Goal: Task Accomplishment & Management: Use online tool/utility

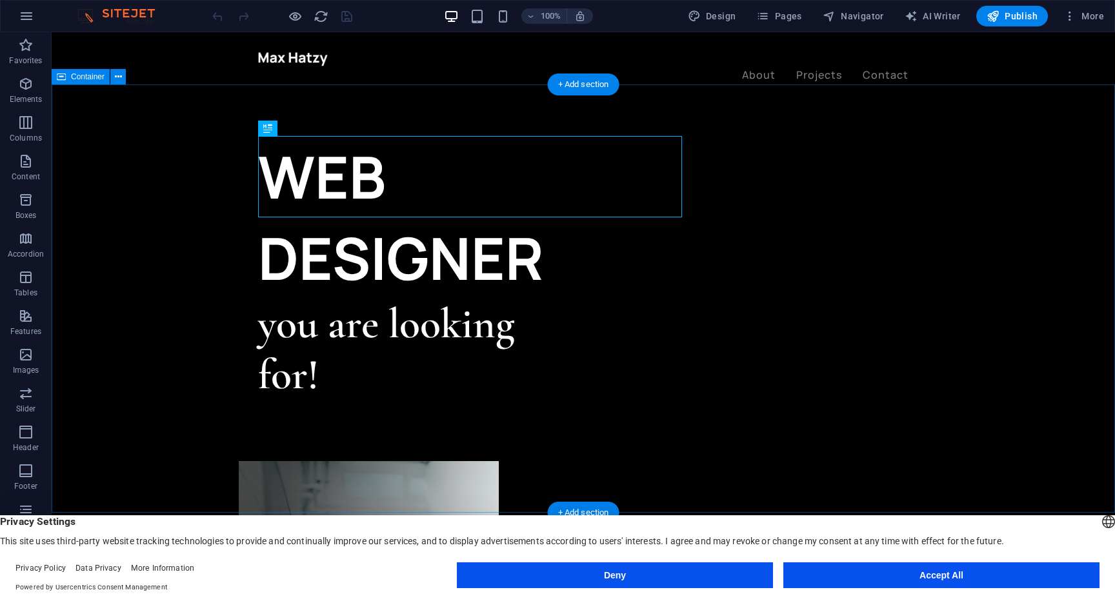
drag, startPoint x: 292, startPoint y: 247, endPoint x: 805, endPoint y: 123, distance: 527.9
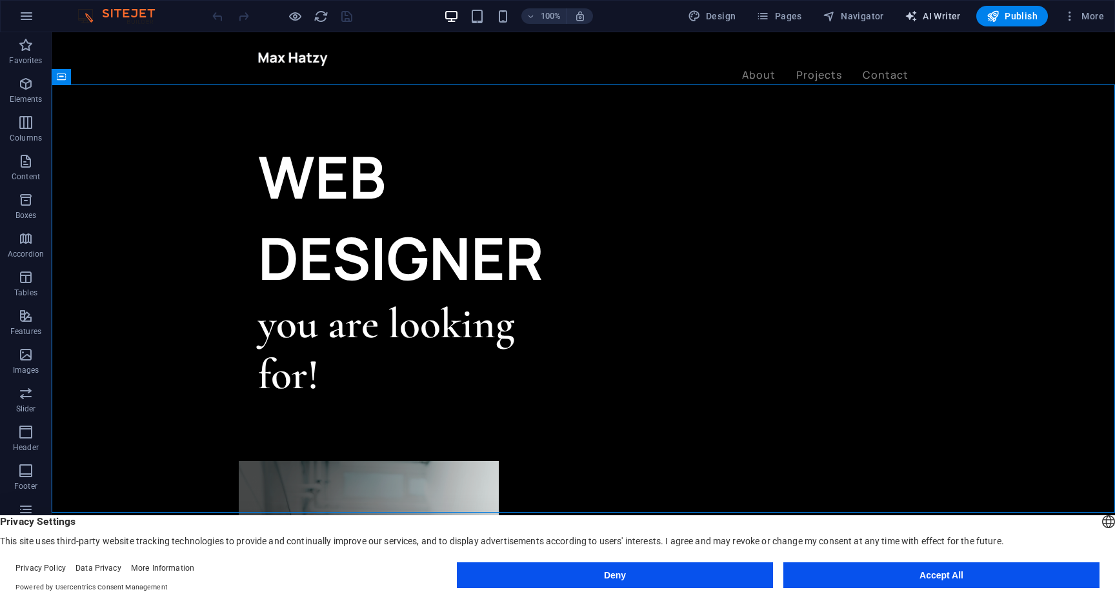
click at [942, 14] on span "AI Writer" at bounding box center [933, 16] width 56 height 13
select select "English"
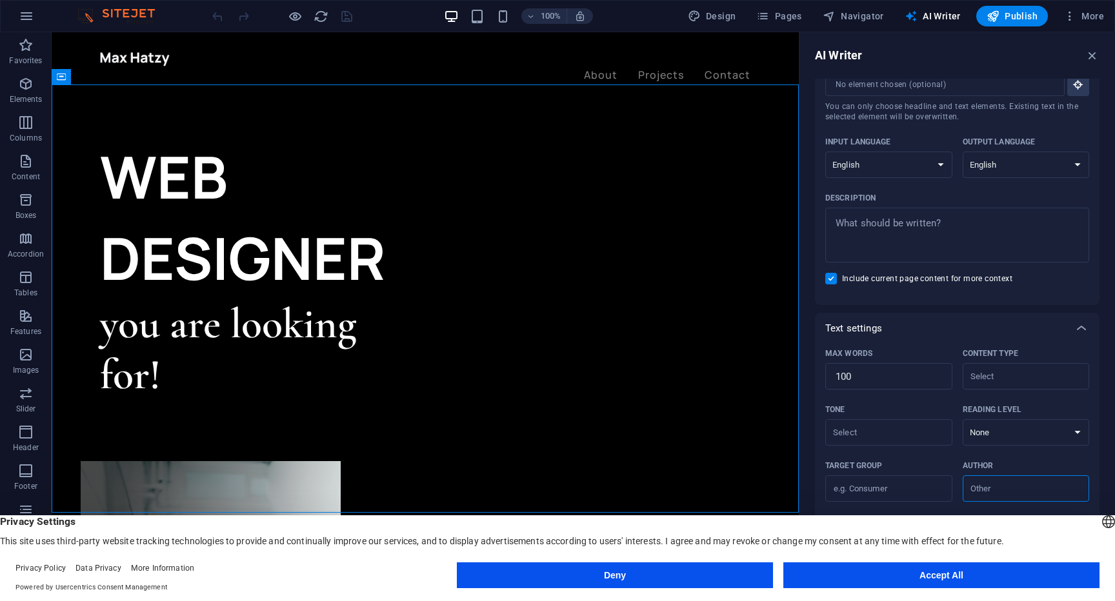
scroll to position [77, 0]
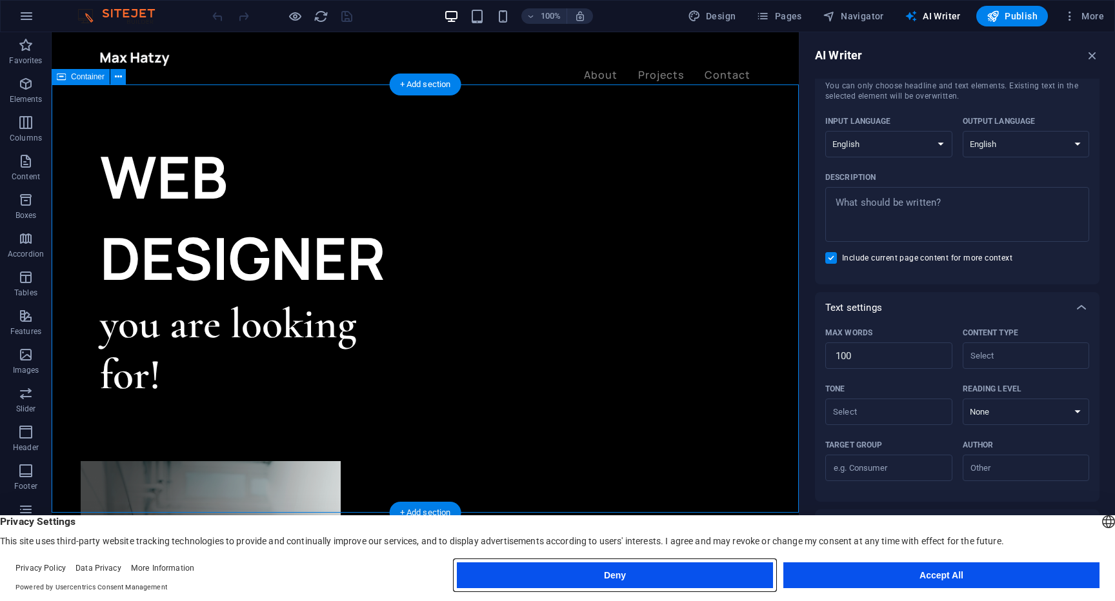
click at [699, 572] on button "Deny" at bounding box center [615, 576] width 316 height 26
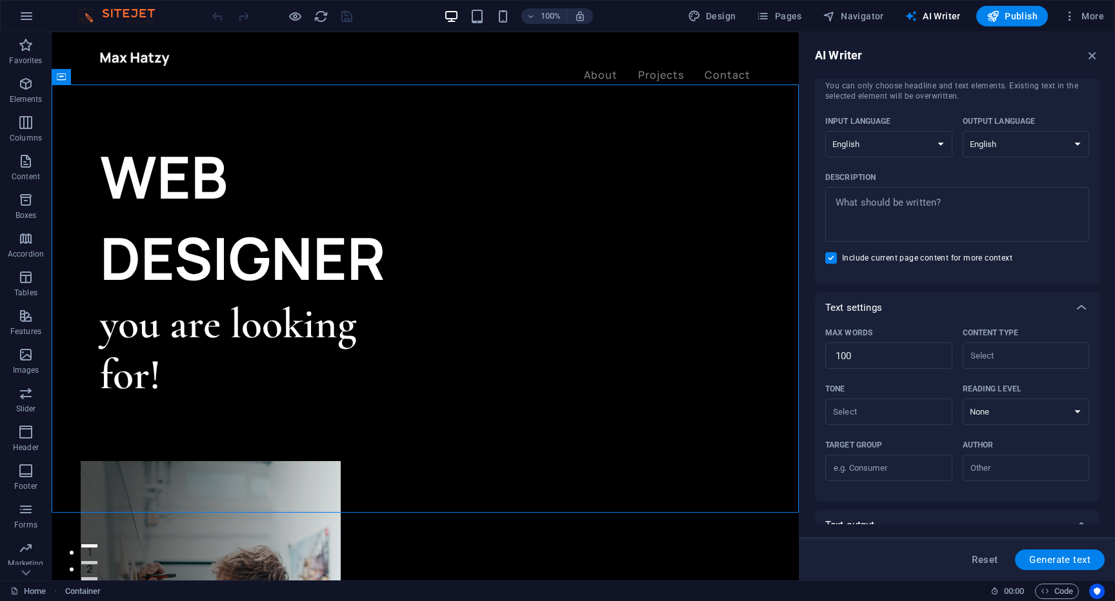
click at [148, 16] on img at bounding box center [122, 15] width 97 height 15
click at [1083, 18] on span "More" at bounding box center [1084, 16] width 41 height 13
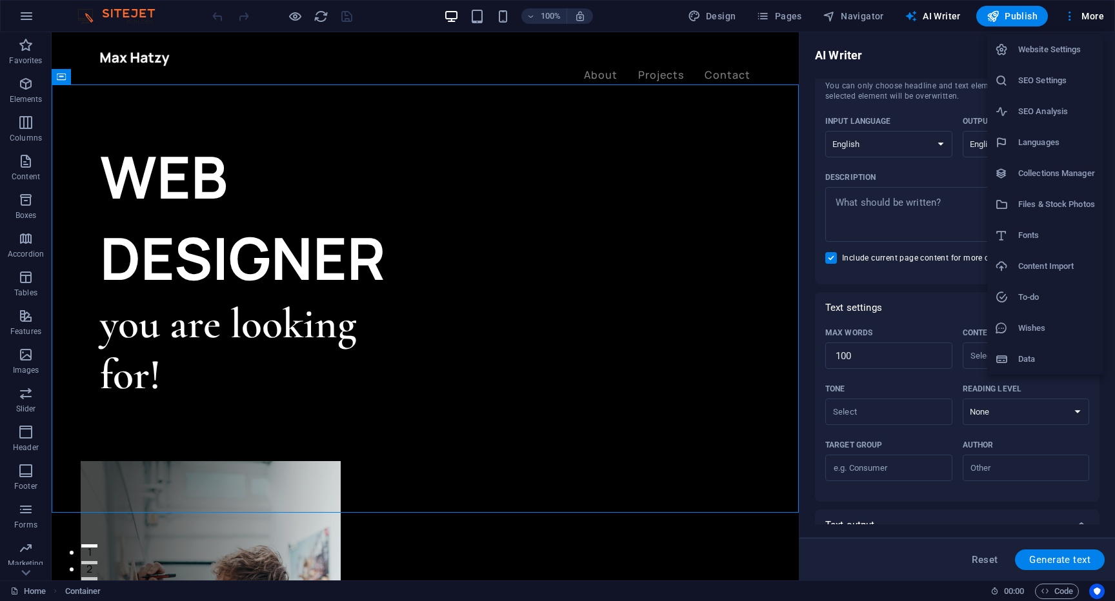
click at [1040, 108] on h6 "SEO Analysis" at bounding box center [1056, 111] width 77 height 15
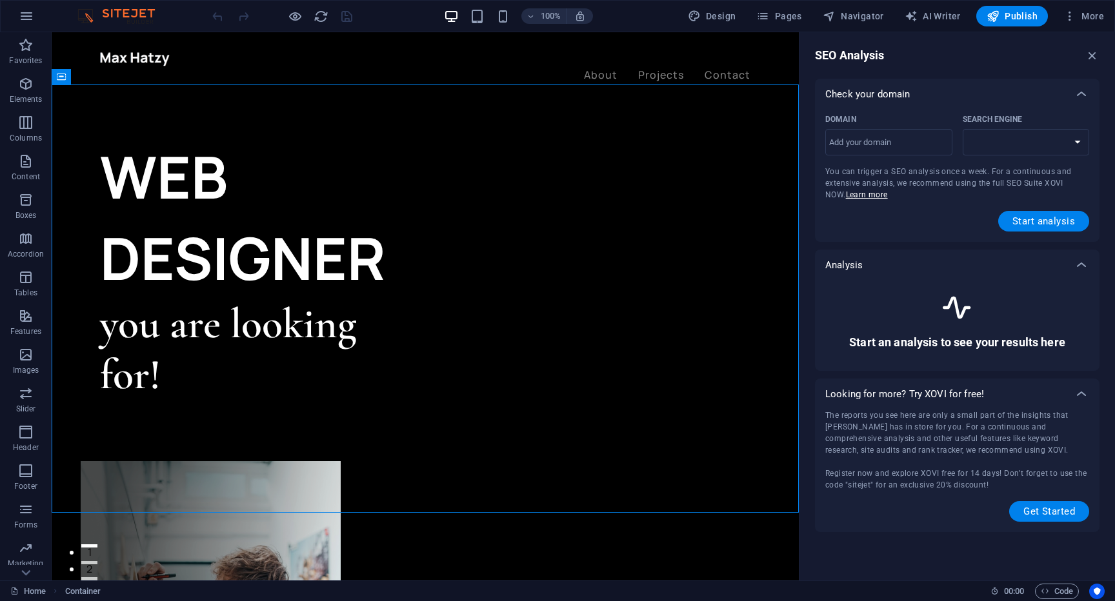
select select "[DOMAIN_NAME]"
click at [1056, 217] on span "Start analysis" at bounding box center [1044, 221] width 63 height 10
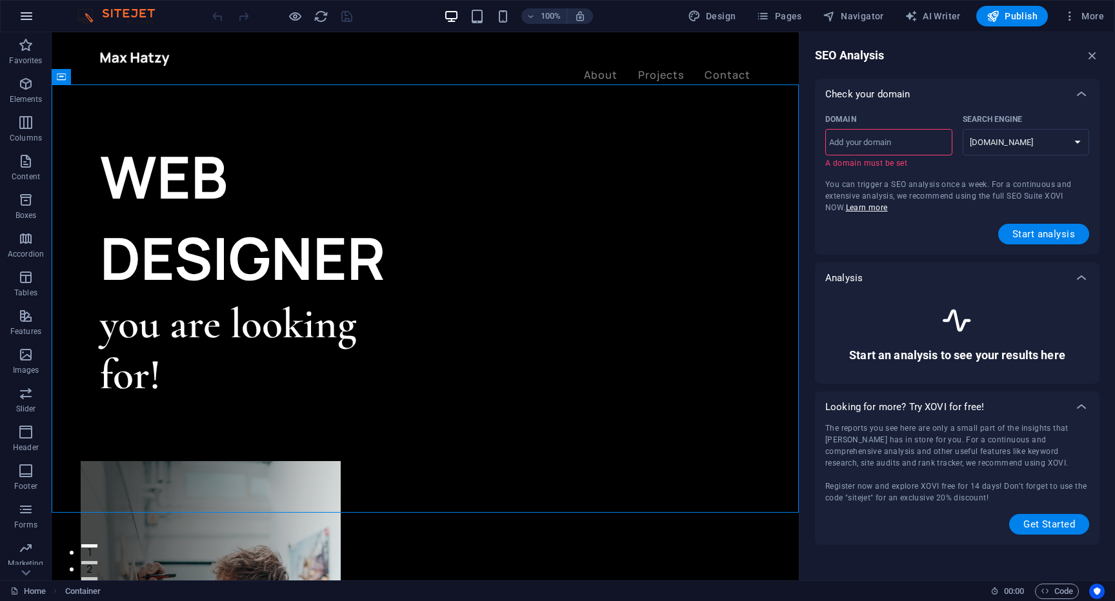
click at [35, 19] on button "button" at bounding box center [26, 16] width 31 height 31
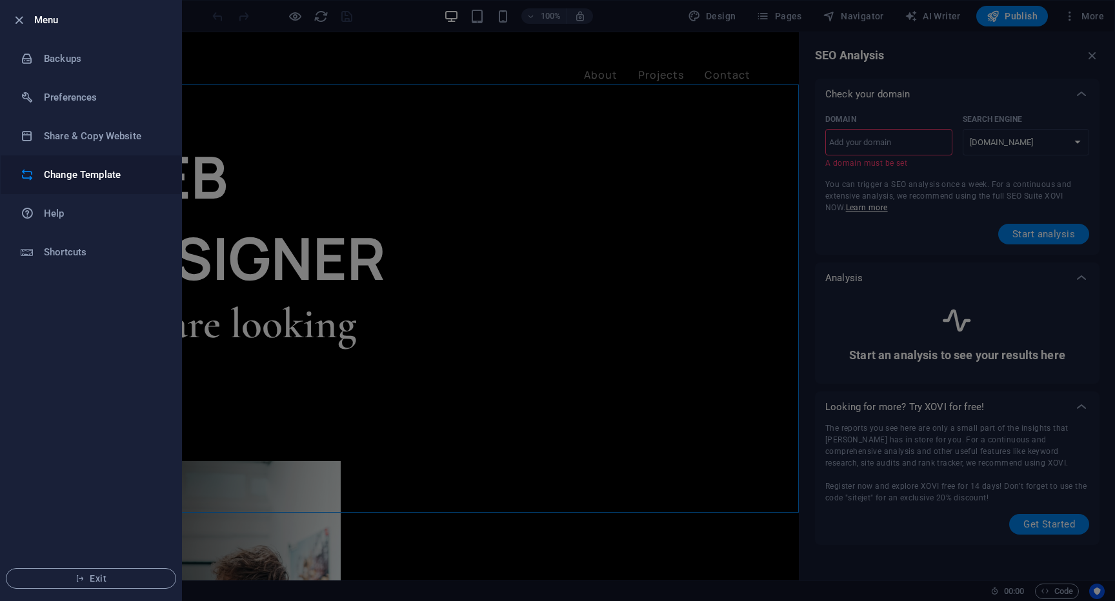
click at [110, 159] on li "Change Template" at bounding box center [91, 175] width 181 height 39
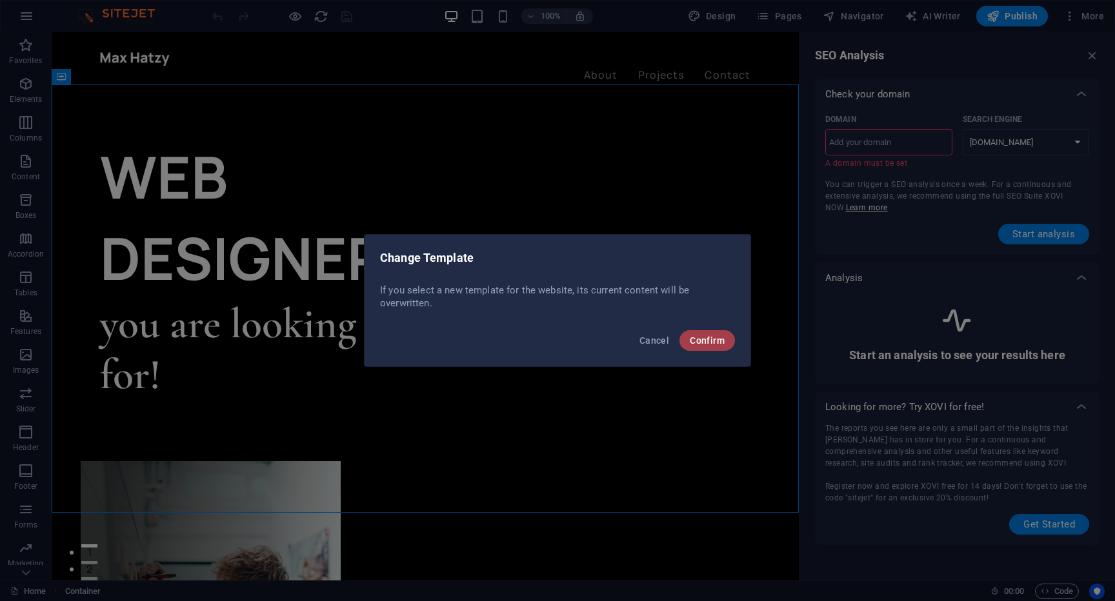
click at [700, 345] on span "Confirm" at bounding box center [707, 341] width 35 height 10
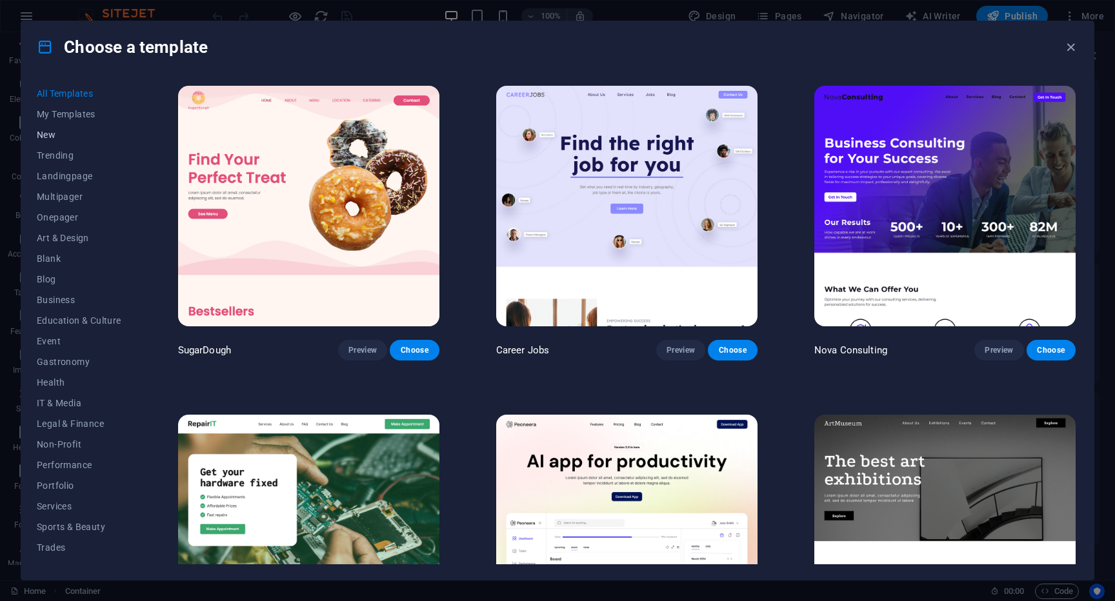
click at [46, 130] on span "New" at bounding box center [79, 135] width 85 height 10
click at [49, 135] on span "New" at bounding box center [79, 135] width 85 height 10
click at [54, 161] on button "Trending" at bounding box center [79, 155] width 85 height 21
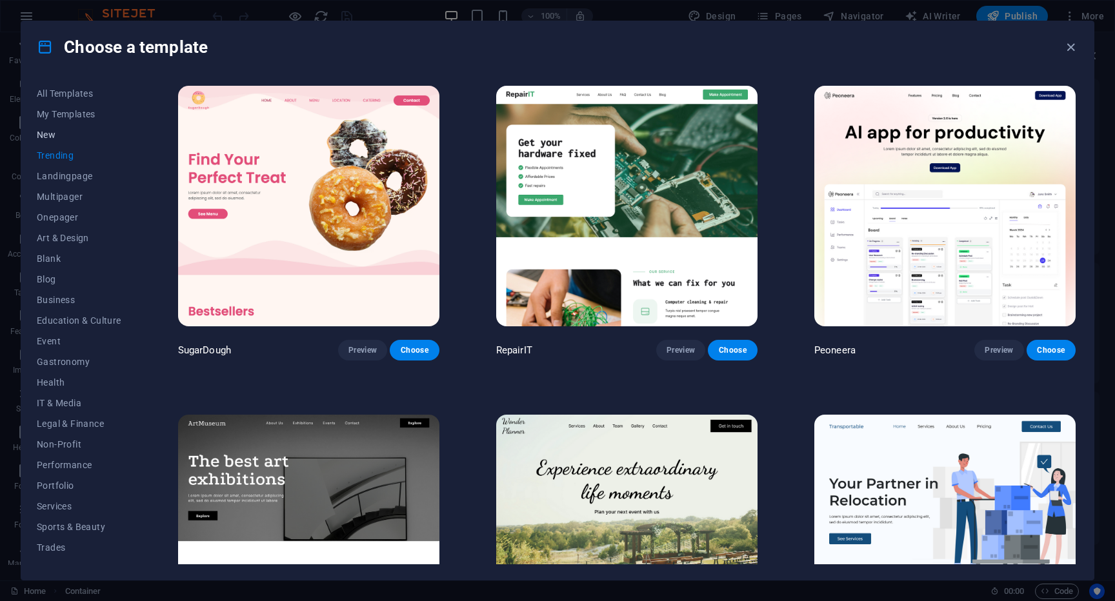
click at [54, 131] on span "New" at bounding box center [79, 135] width 85 height 10
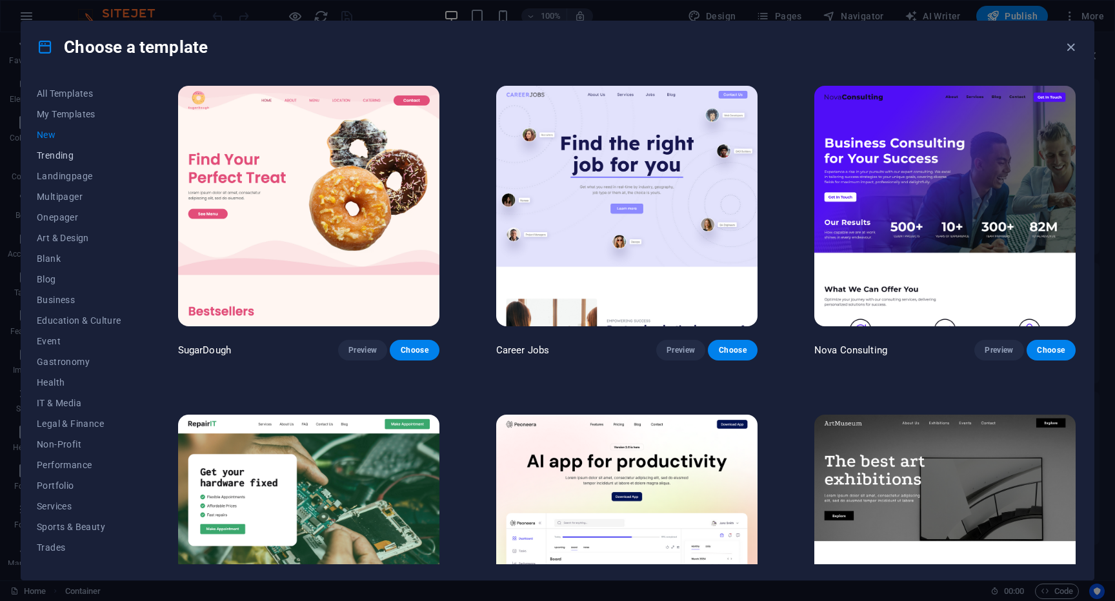
click at [81, 154] on span "Trending" at bounding box center [79, 155] width 85 height 10
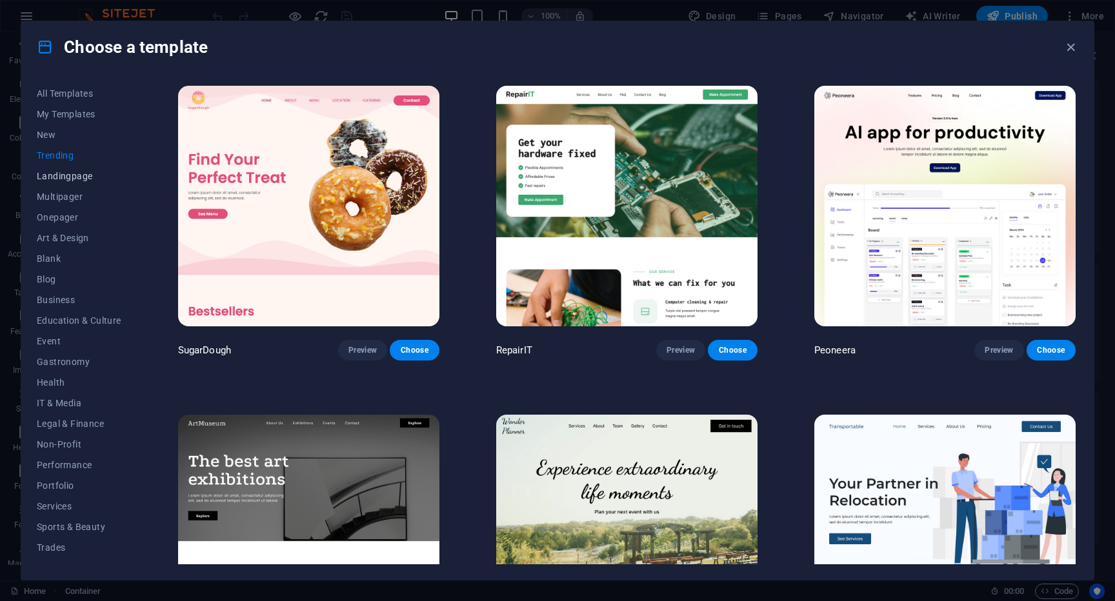
click at [91, 180] on span "Landingpage" at bounding box center [79, 176] width 85 height 10
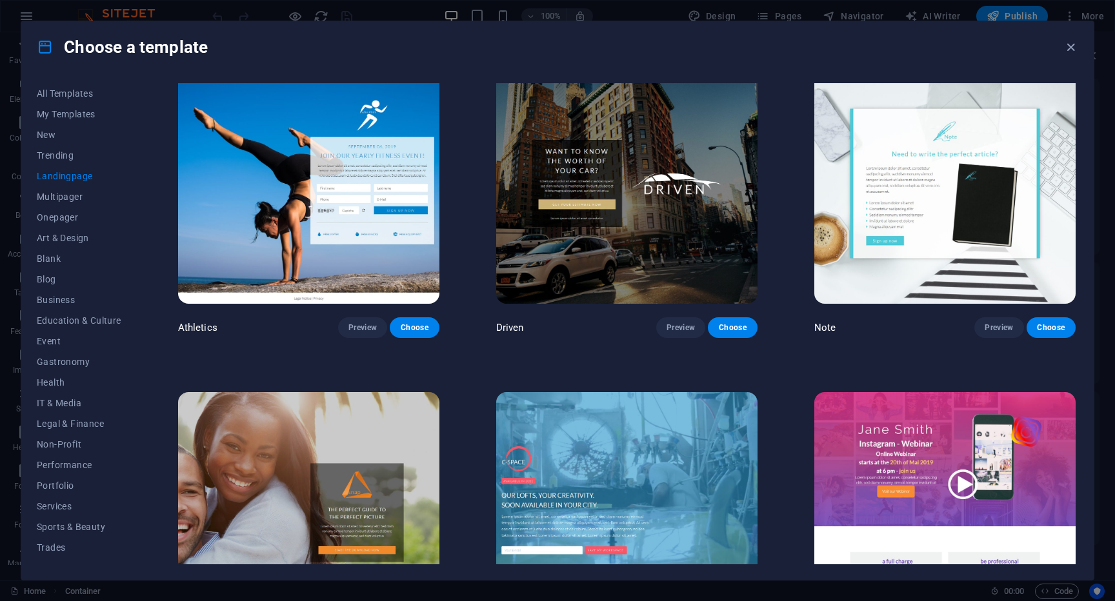
scroll to position [1011, 0]
click at [81, 176] on span "Landingpage" at bounding box center [79, 176] width 85 height 10
click at [70, 386] on button "Health" at bounding box center [79, 380] width 85 height 21
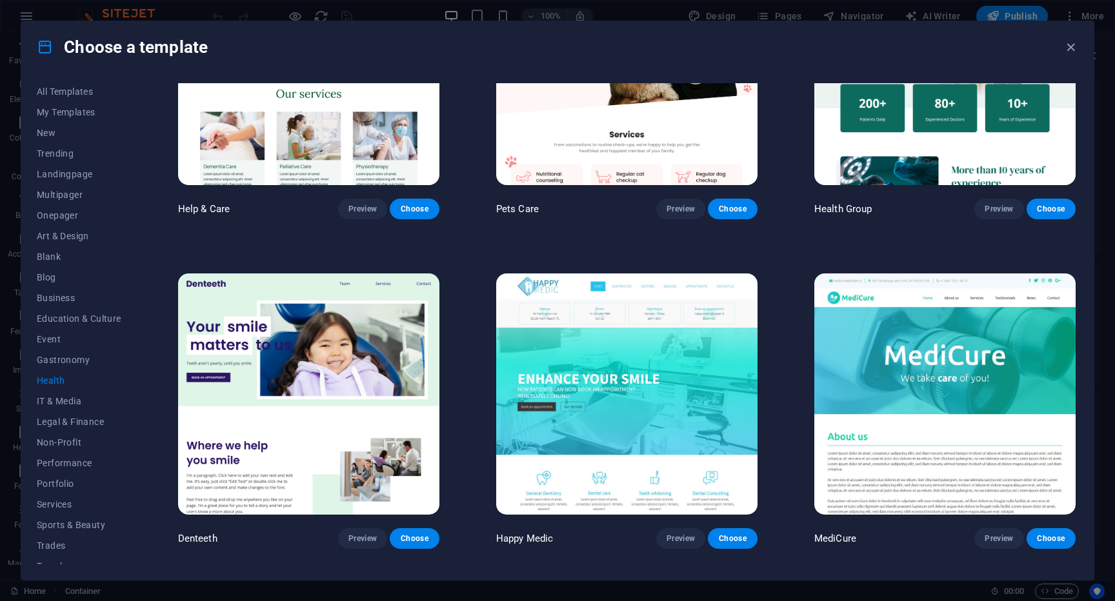
scroll to position [161, 0]
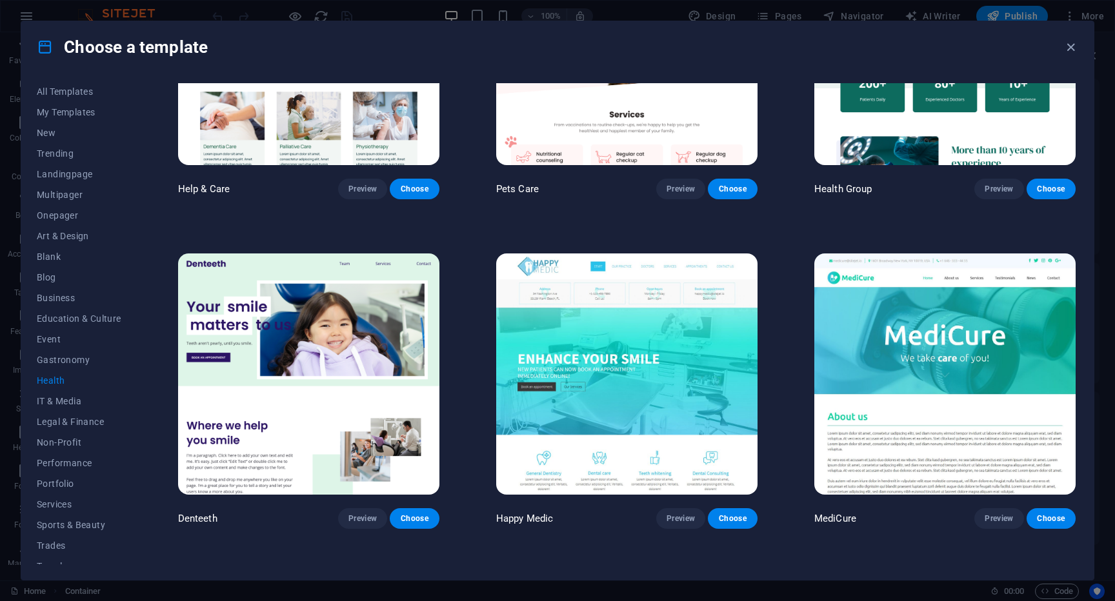
click at [274, 318] on img at bounding box center [308, 374] width 261 height 241
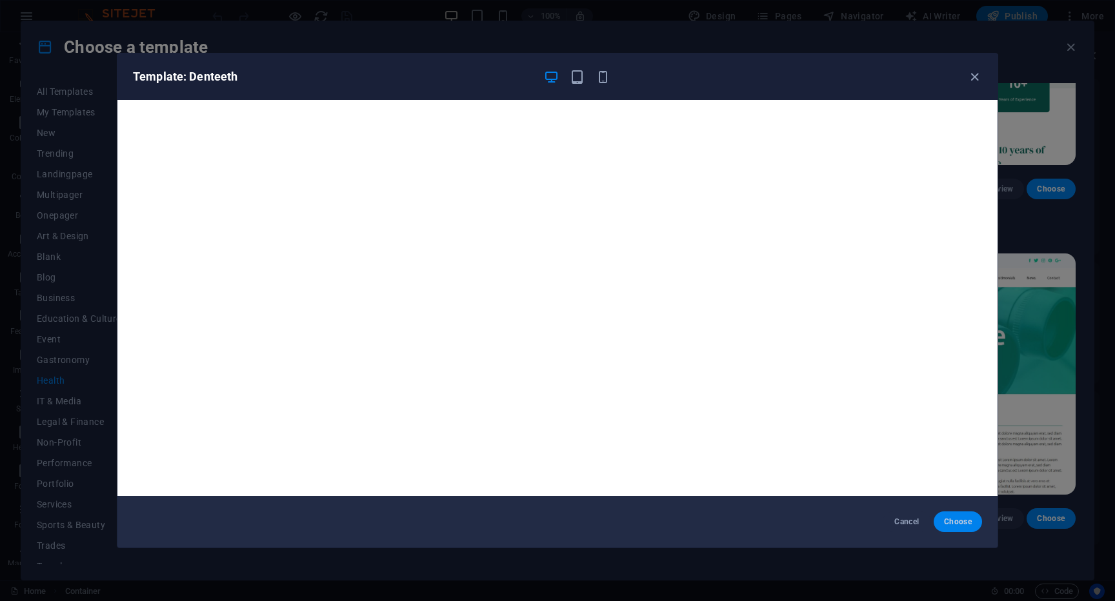
click at [965, 519] on span "Choose" at bounding box center [958, 522] width 28 height 10
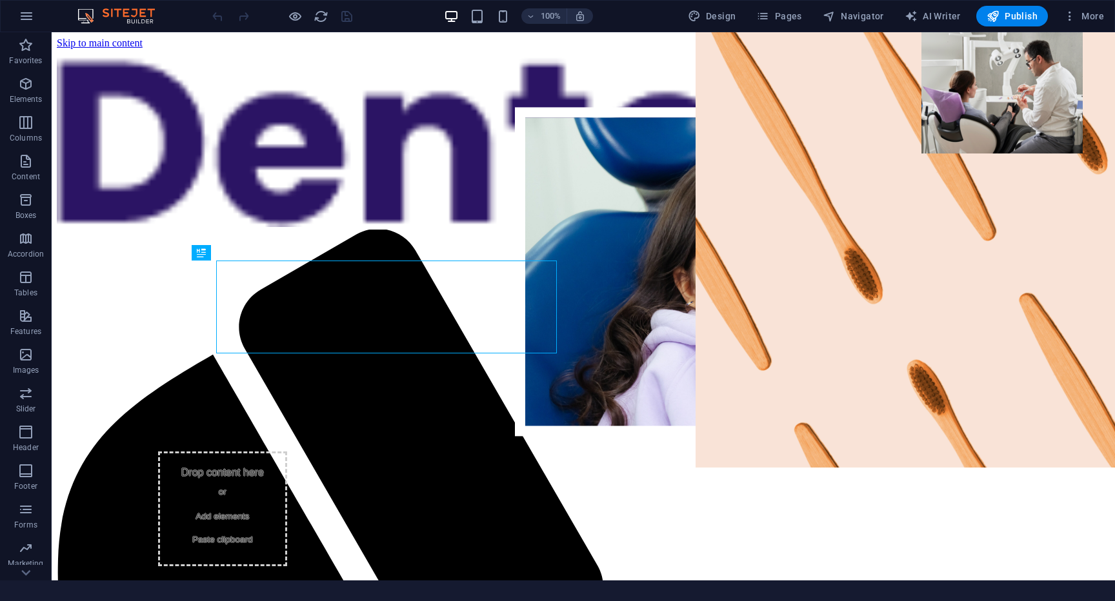
scroll to position [555, 0]
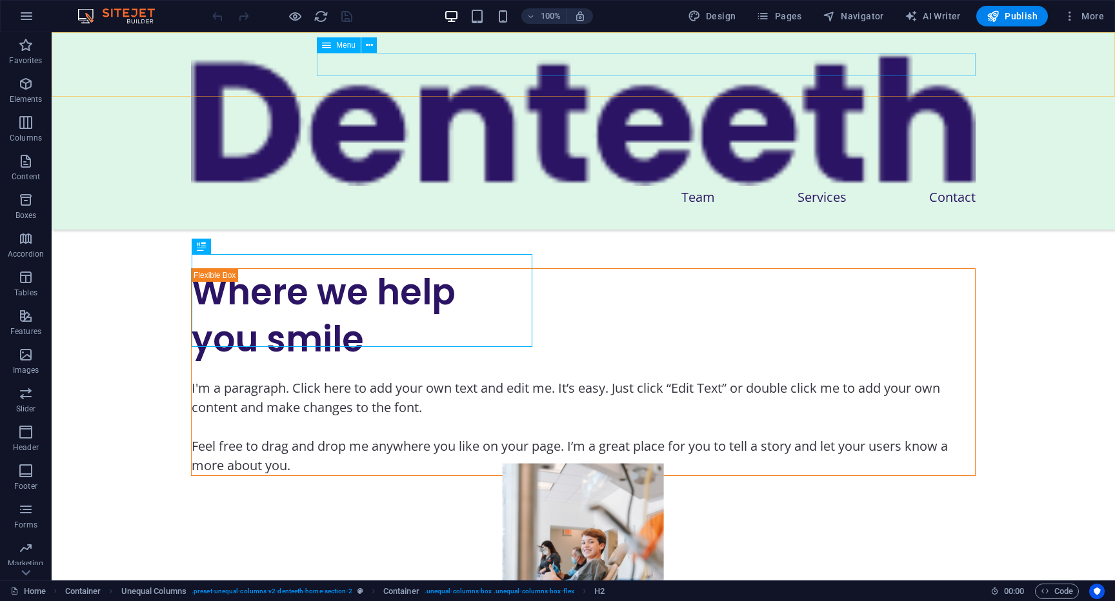
click at [818, 186] on nav "Team Services Contact" at bounding box center [583, 197] width 785 height 23
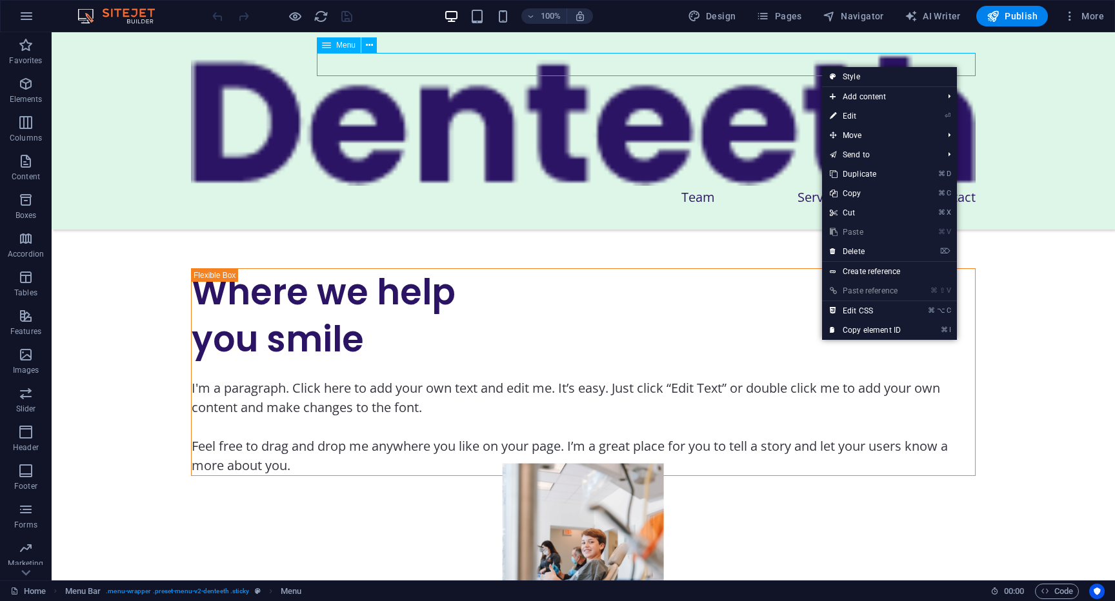
click at [821, 186] on nav "Team Services Contact" at bounding box center [583, 197] width 785 height 23
select select "1"
select select
select select "2"
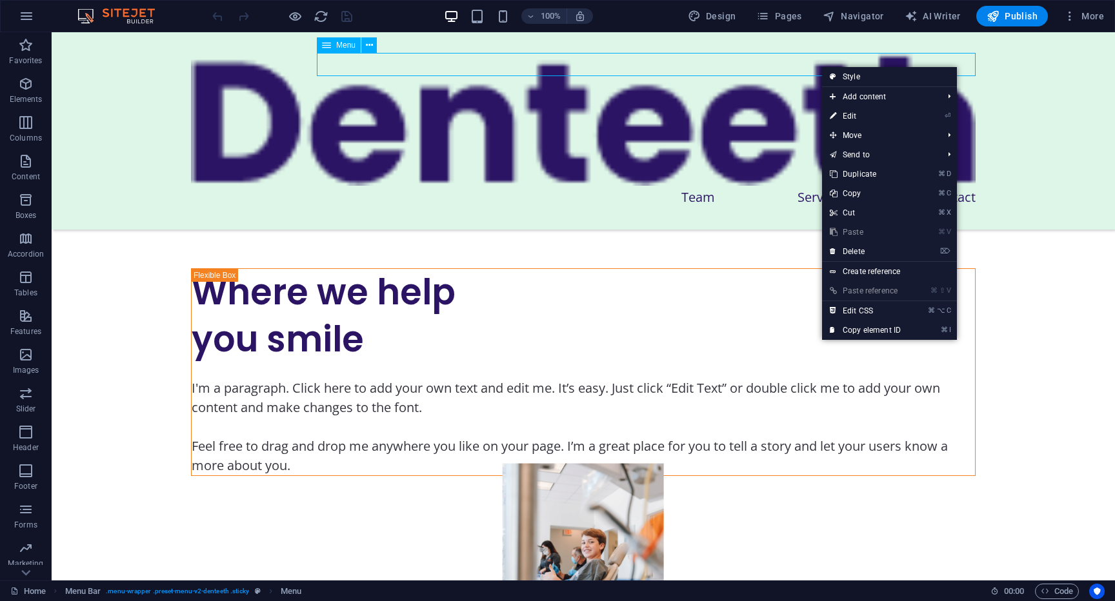
select select
select select "3"
select select
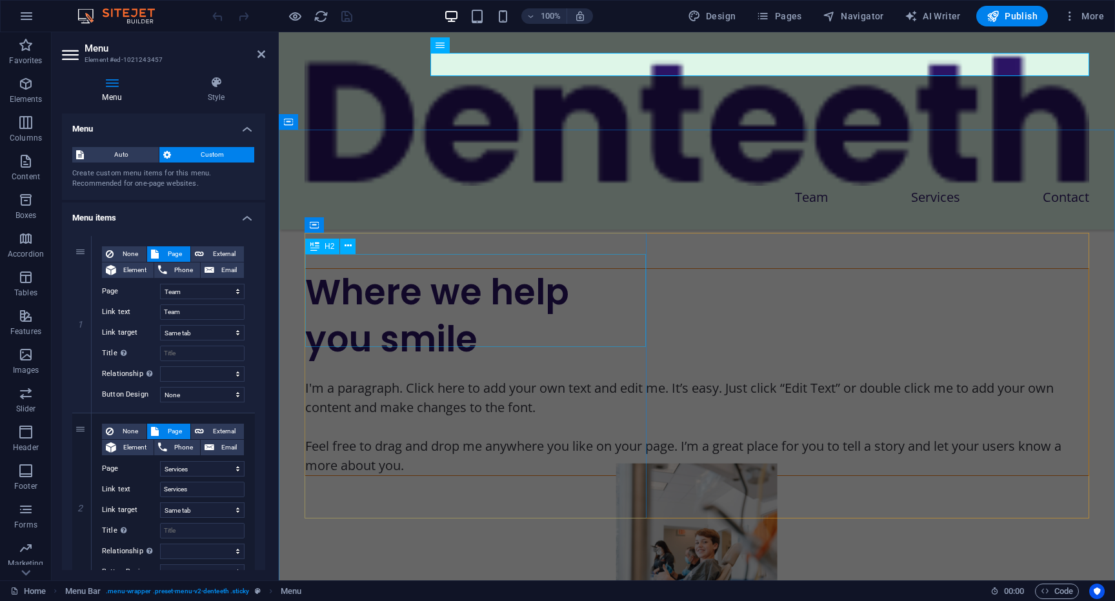
click at [440, 271] on div "Where we help you smile" at bounding box center [696, 316] width 783 height 94
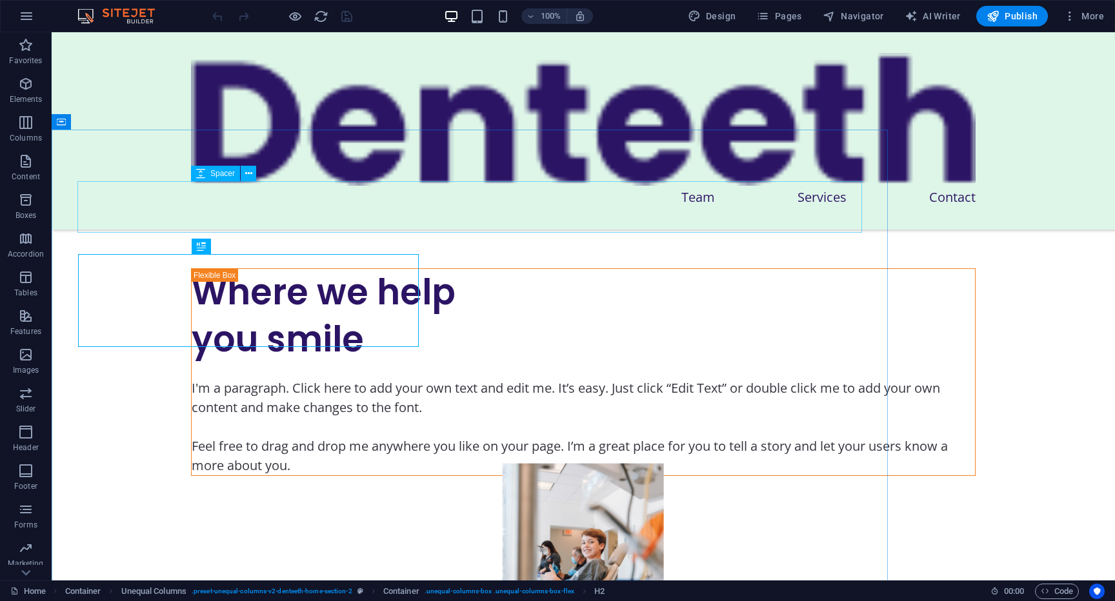
click at [442, 217] on div at bounding box center [583, 243] width 785 height 52
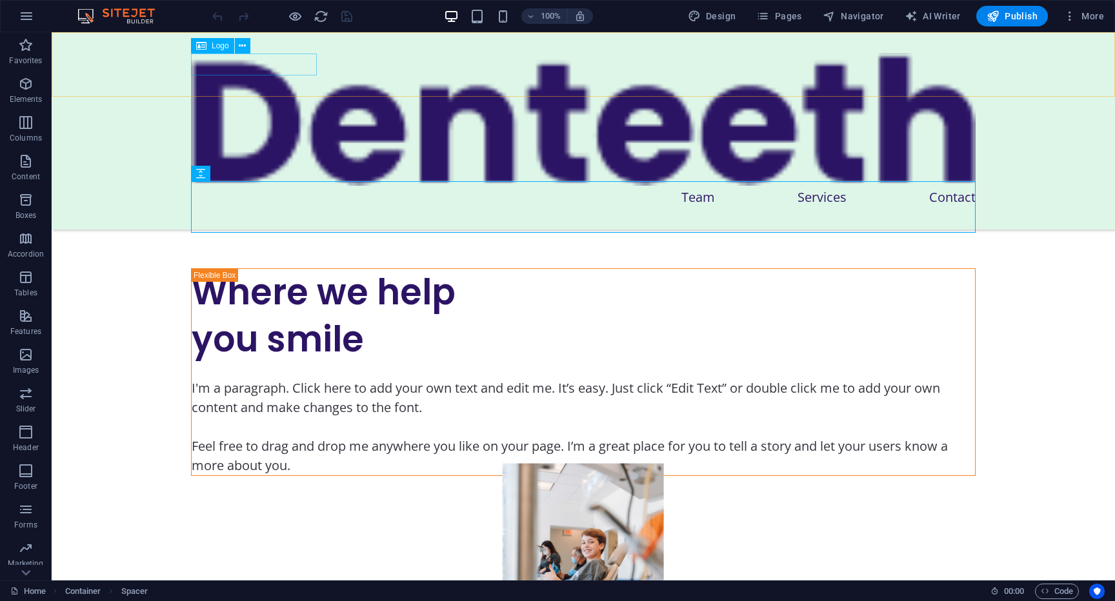
click at [296, 73] on div at bounding box center [583, 119] width 785 height 133
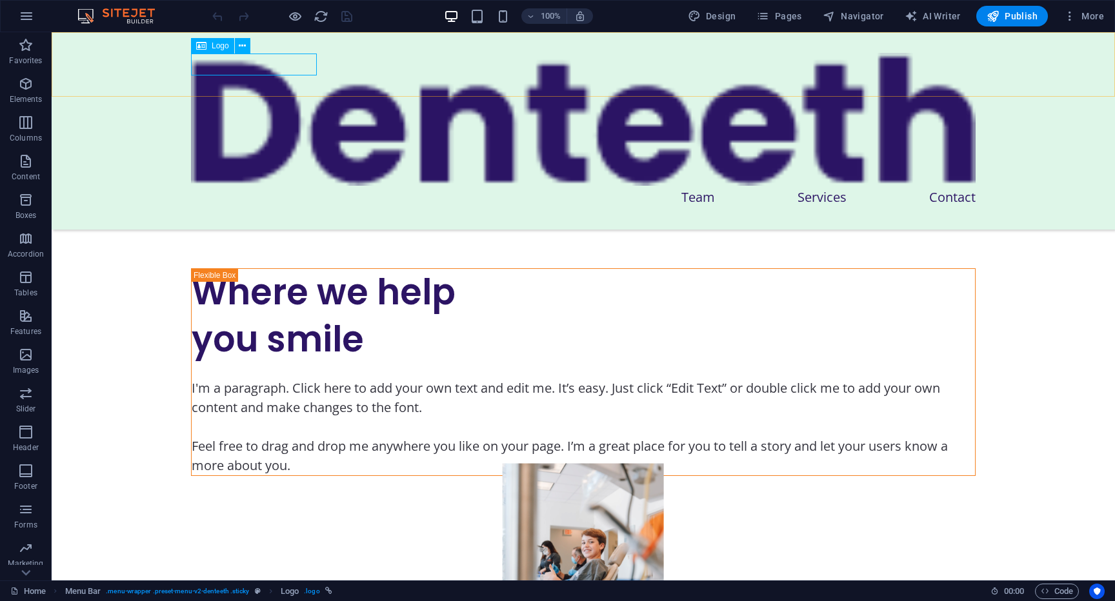
click at [214, 47] on span "Logo" at bounding box center [220, 46] width 17 height 8
click at [241, 61] on div at bounding box center [583, 119] width 785 height 133
select select "%"
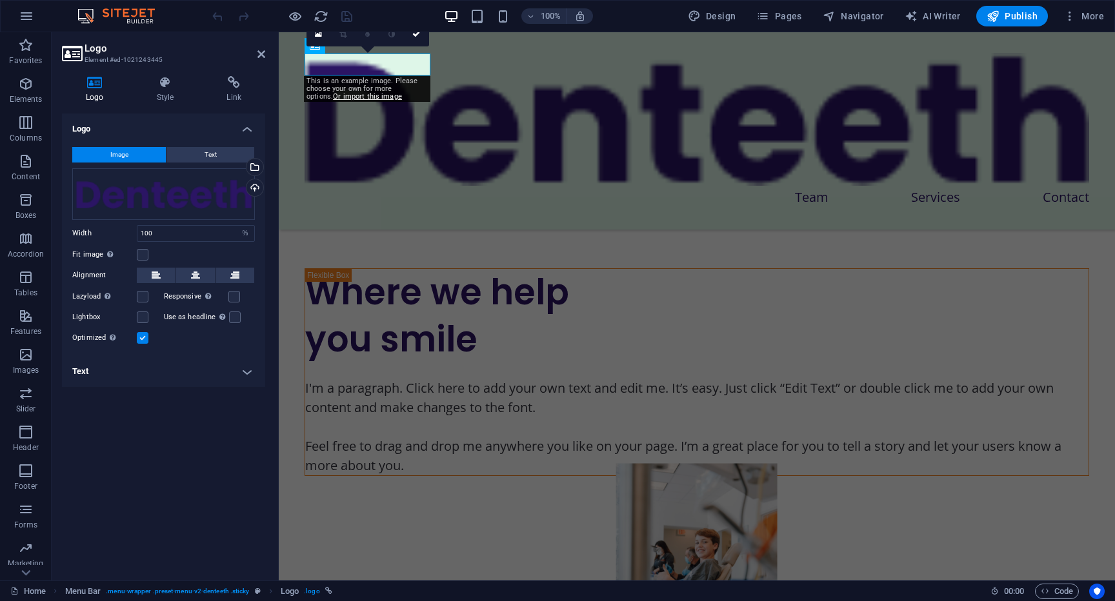
click at [140, 151] on button "Image" at bounding box center [119, 154] width 94 height 15
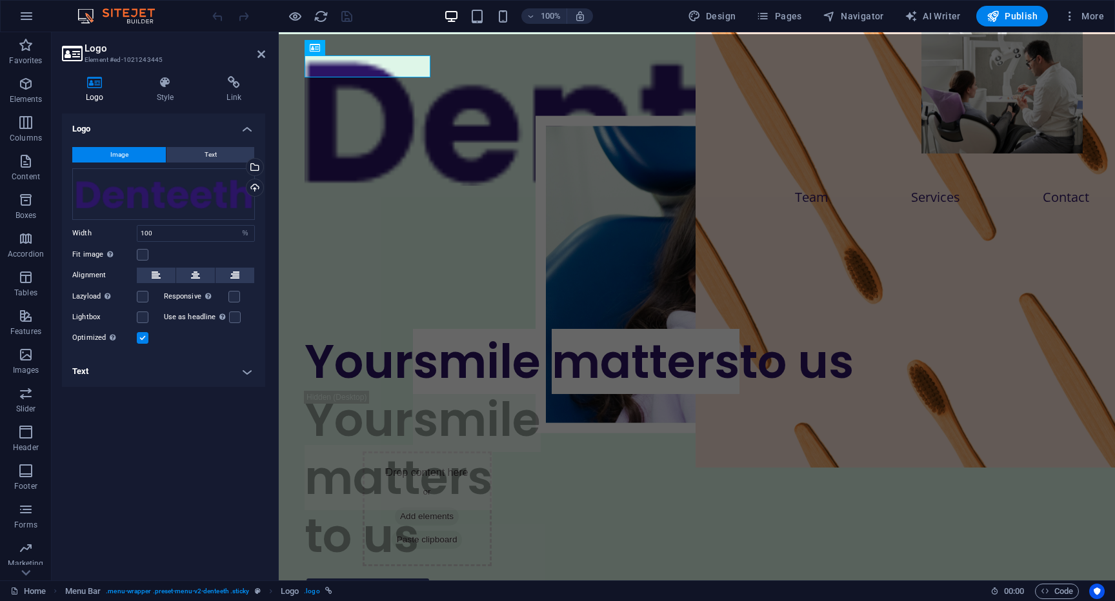
scroll to position [0, 0]
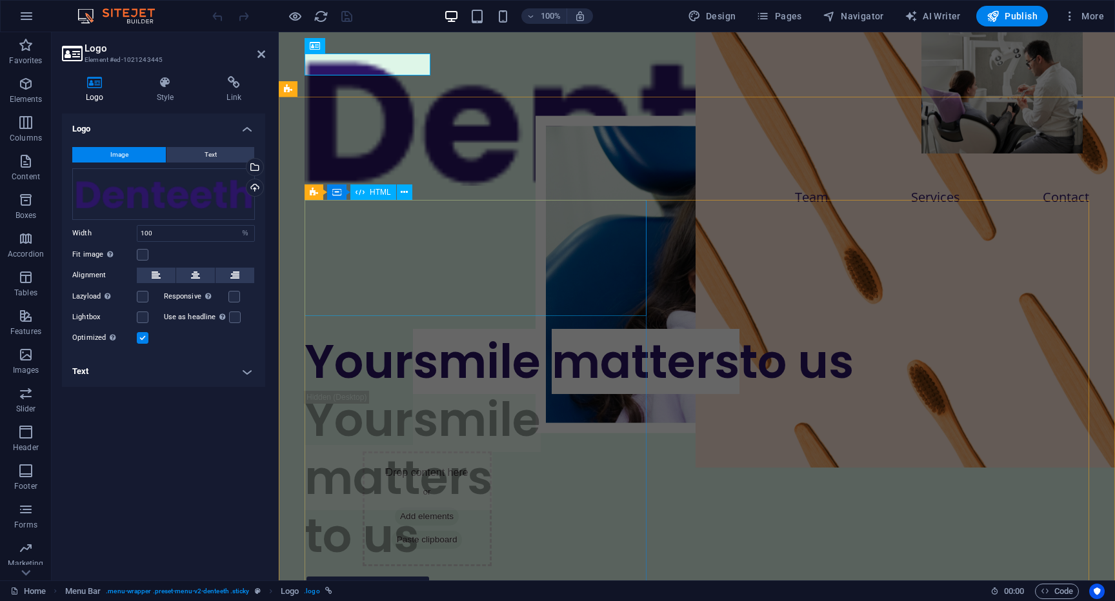
click at [419, 333] on div "Your smile matters to us" at bounding box center [697, 362] width 785 height 58
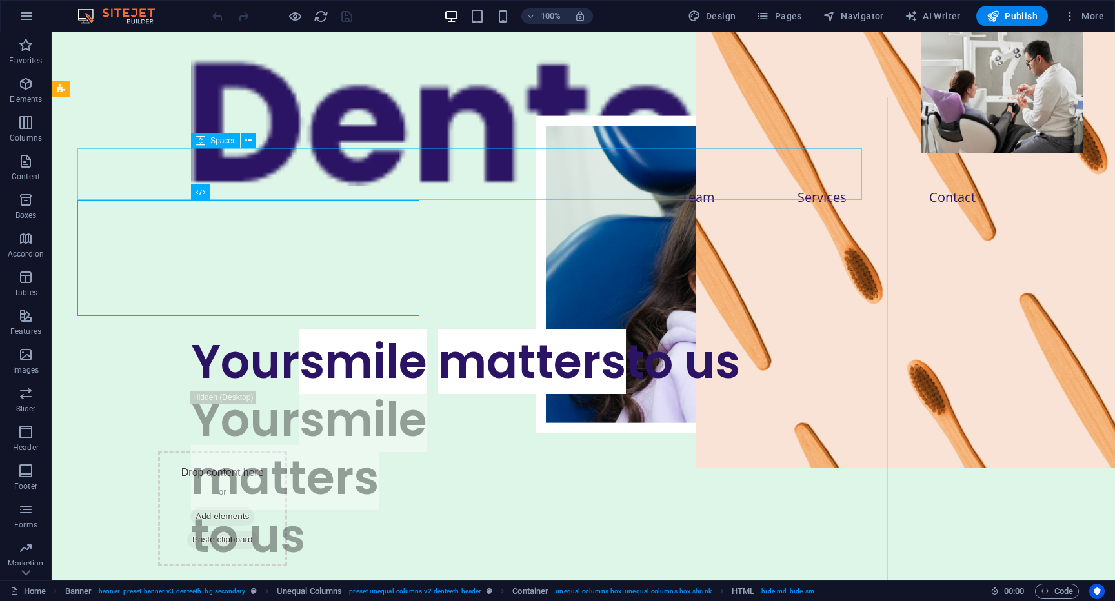
click at [496, 281] on div at bounding box center [583, 307] width 785 height 52
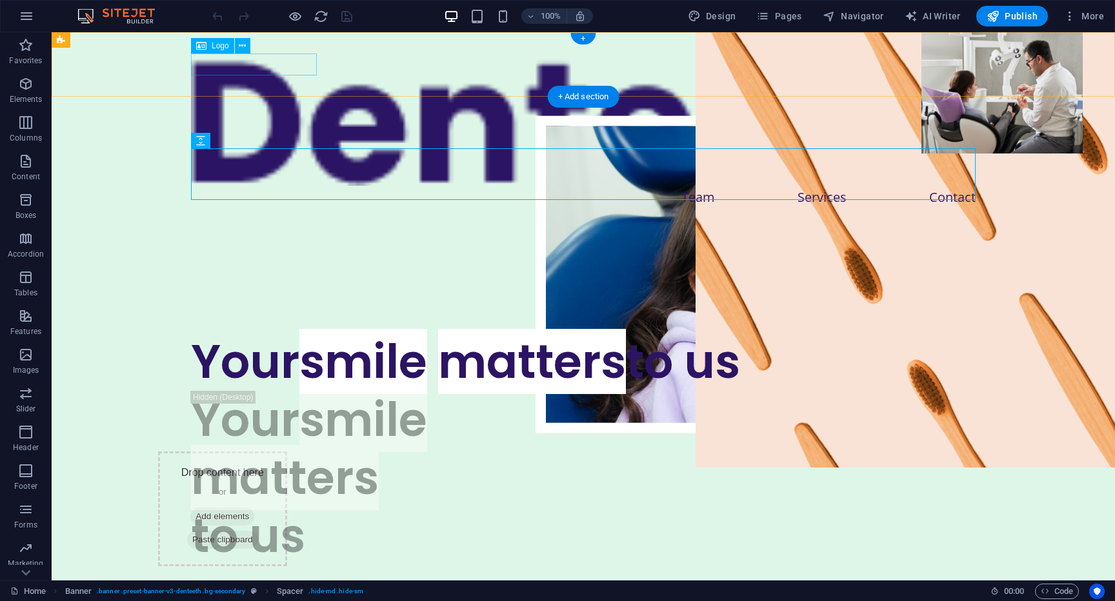
click at [282, 61] on div at bounding box center [583, 119] width 785 height 133
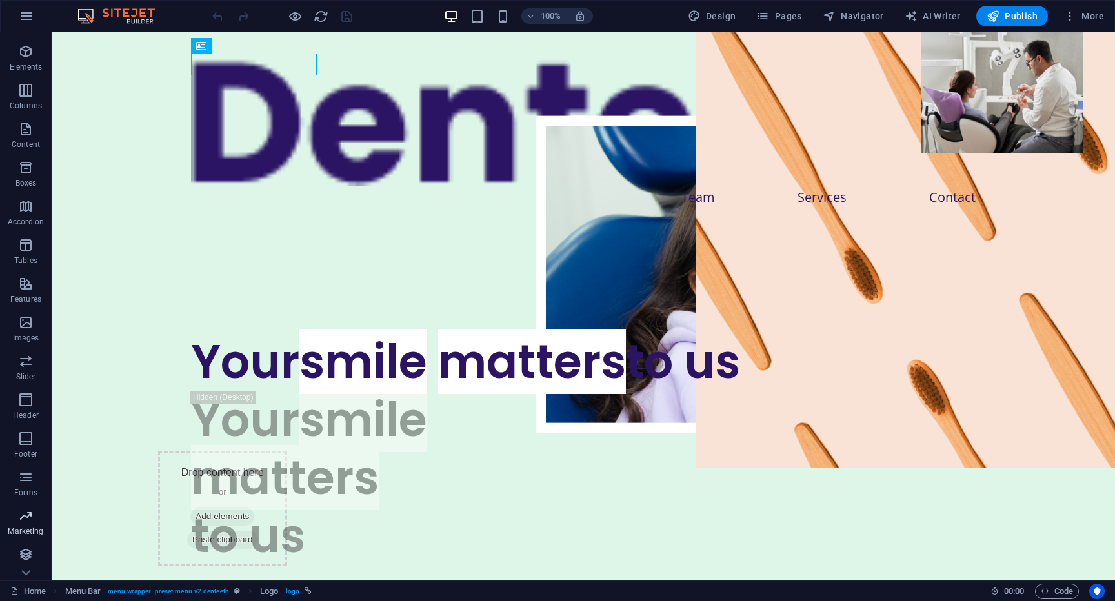
scroll to position [32, 0]
click at [34, 517] on span "Marketing" at bounding box center [26, 524] width 52 height 31
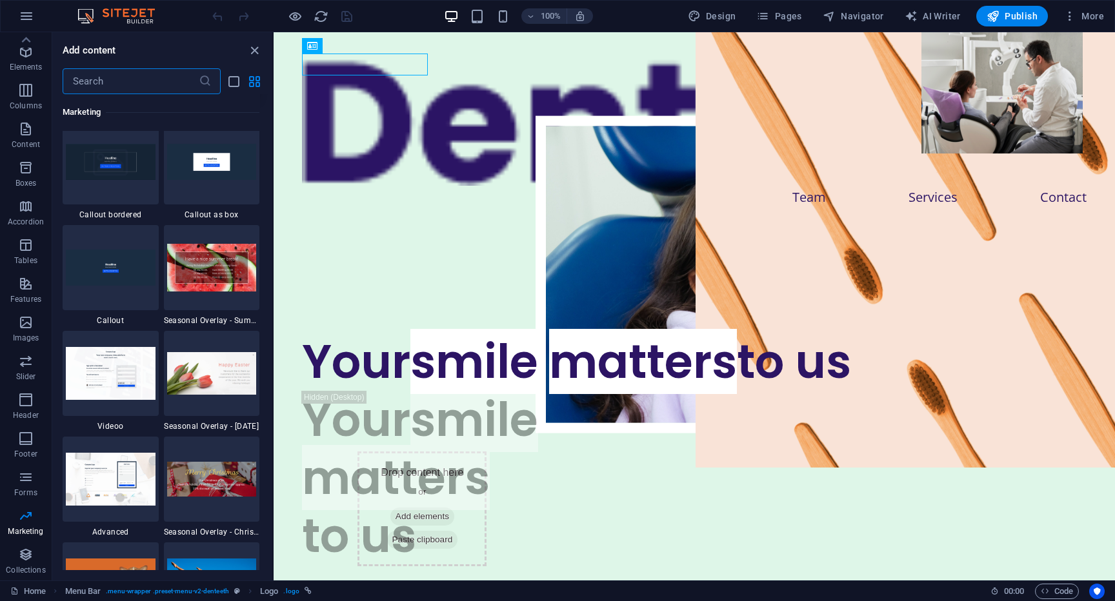
scroll to position [10632, 0]
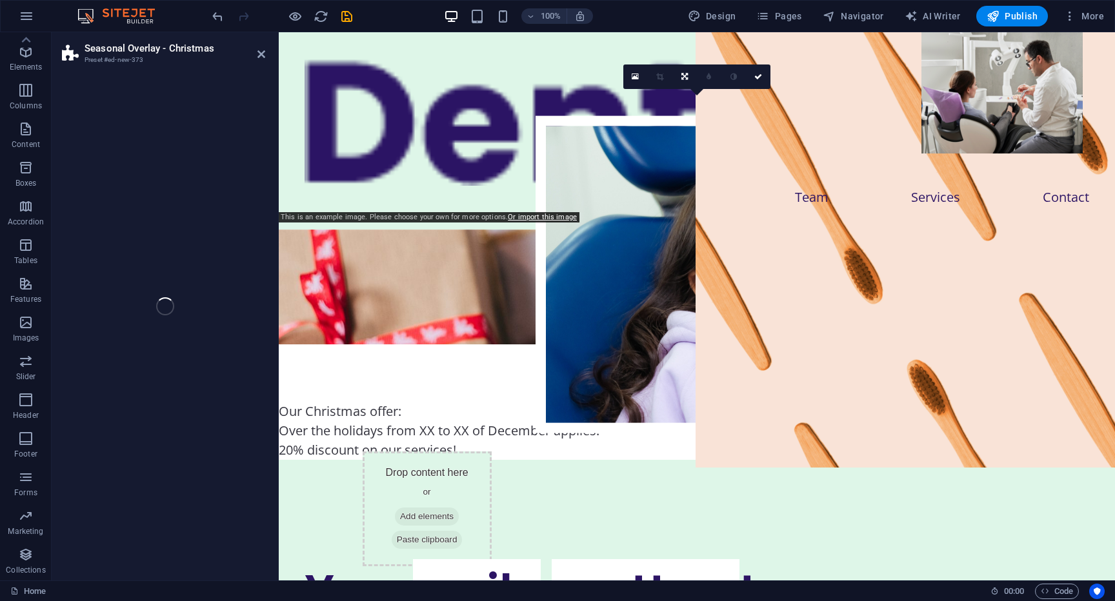
select select "px"
select select "rem"
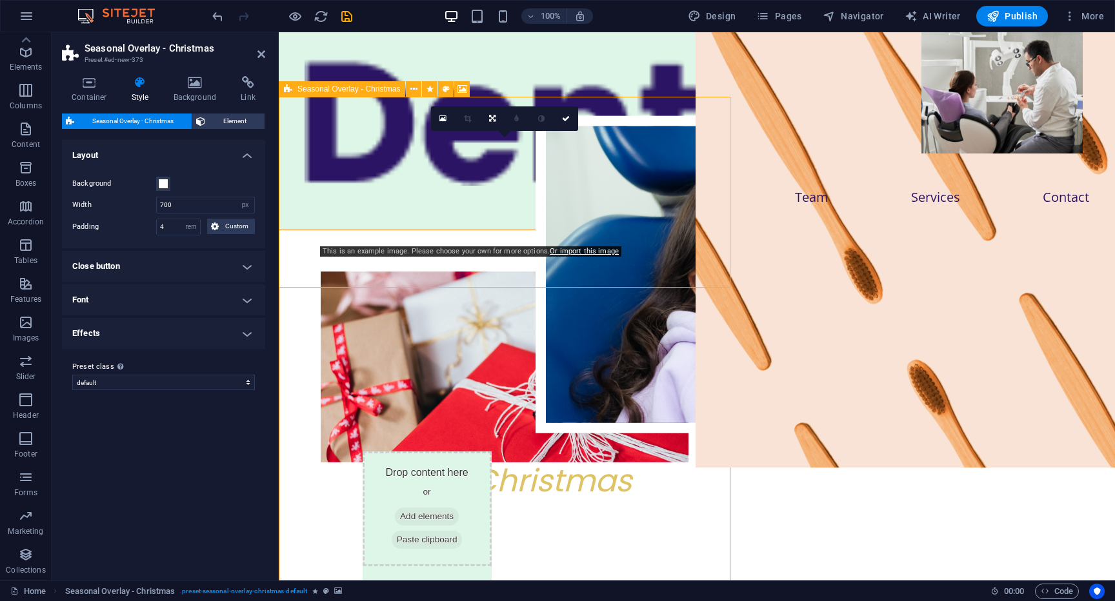
click at [689, 272] on figure at bounding box center [505, 367] width 368 height 191
select select "%"
type input "100"
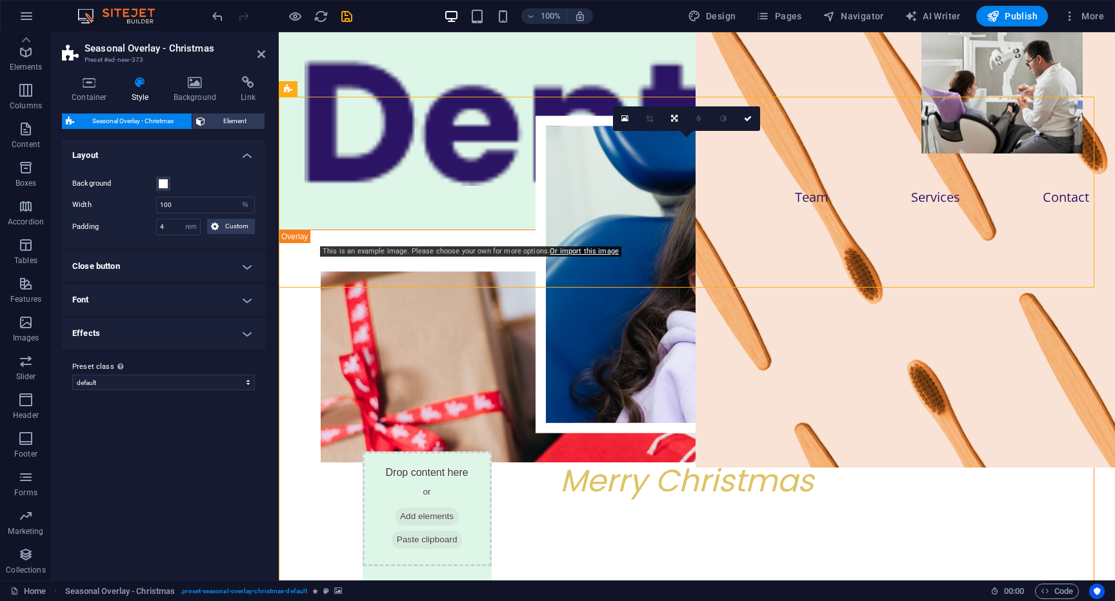
click at [210, 330] on h4 "Effects" at bounding box center [163, 333] width 203 height 31
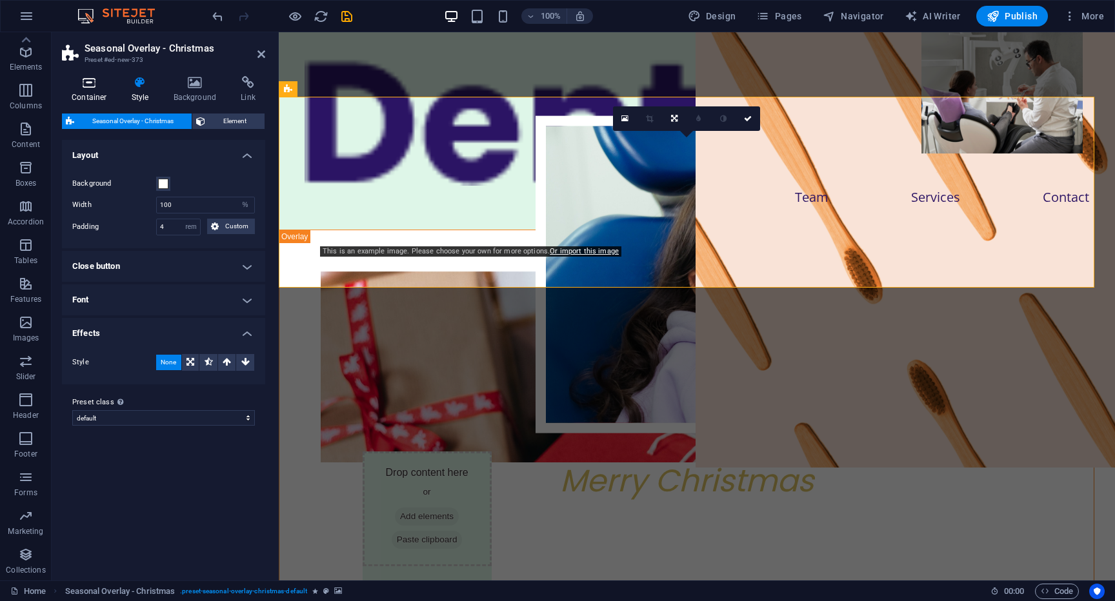
click at [109, 89] on h4 "Container" at bounding box center [92, 89] width 60 height 27
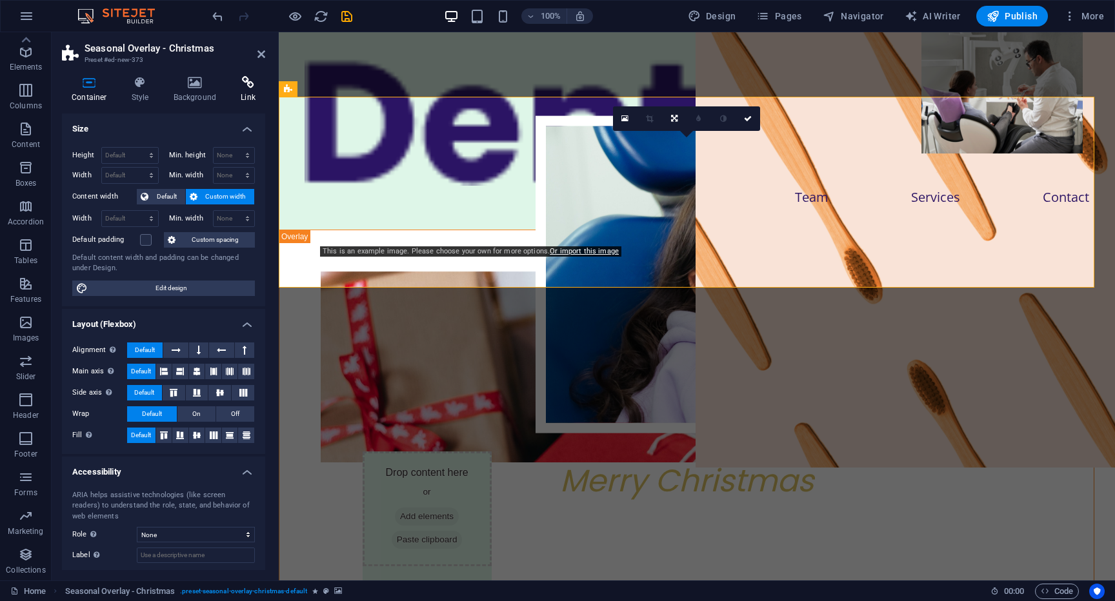
click at [243, 86] on icon at bounding box center [248, 82] width 34 height 13
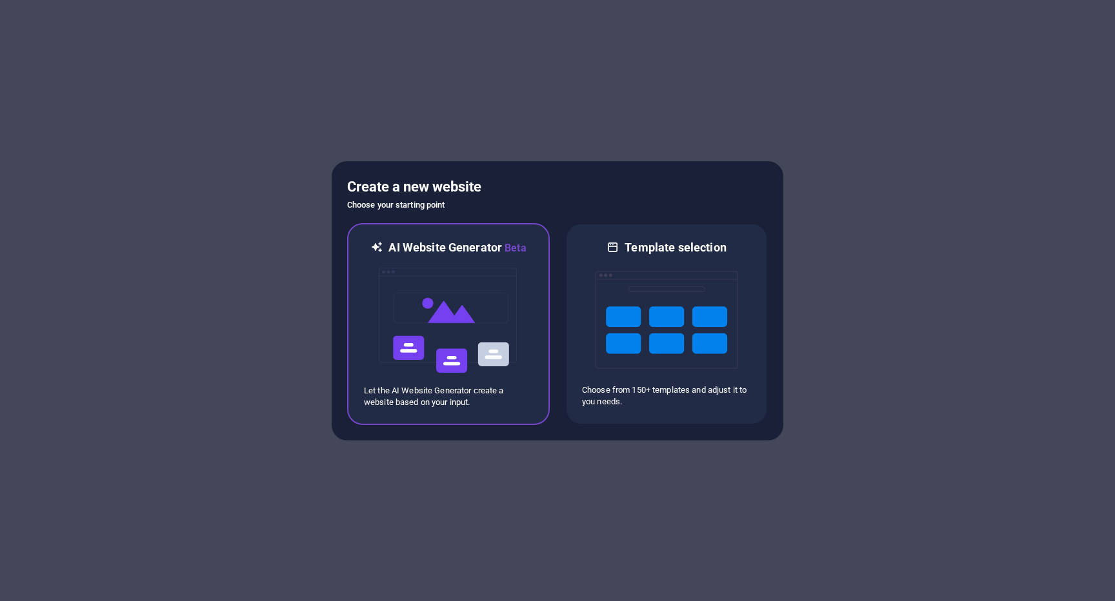
click at [443, 353] on img at bounding box center [449, 320] width 142 height 129
